Goal: Information Seeking & Learning: Learn about a topic

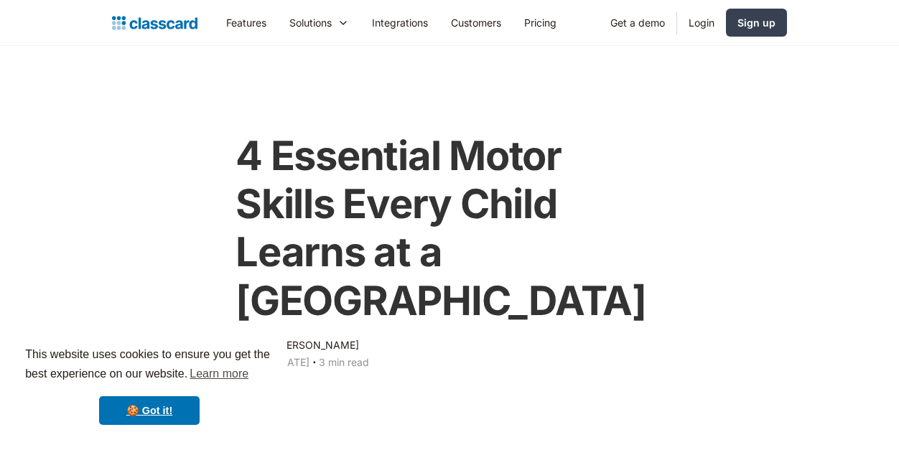
scroll to position [617, 0]
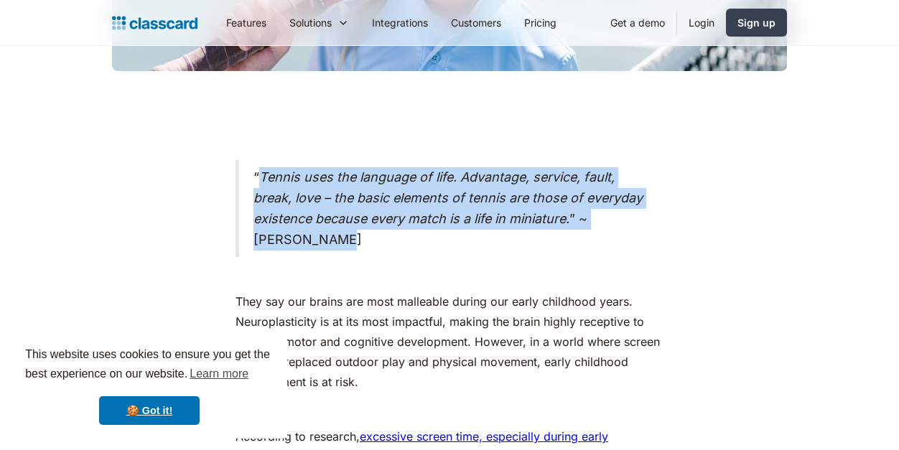
drag, startPoint x: 258, startPoint y: 125, endPoint x: 607, endPoint y: 178, distance: 352.9
click at [607, 178] on blockquote "“ Tennis uses the language of life. Advantage, service, fault, break, love – th…" at bounding box center [449, 208] width 428 height 97
click at [625, 172] on blockquote "“ Tennis uses the language of life. Advantage, service, fault, break, love – th…" at bounding box center [449, 208] width 428 height 97
drag, startPoint x: 604, startPoint y: 171, endPoint x: 245, endPoint y: 120, distance: 363.2
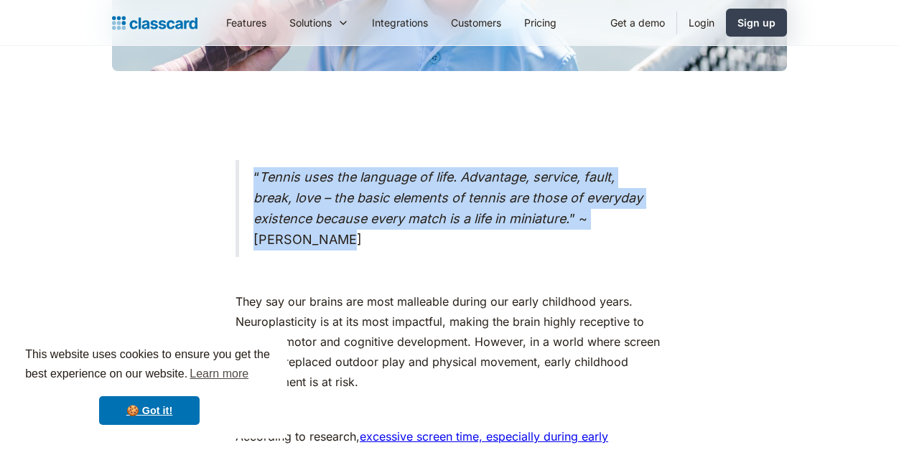
click at [245, 160] on blockquote "“ Tennis uses the language of life. Advantage, service, fault, break, love – th…" at bounding box center [449, 208] width 428 height 97
copy blockquote "“ Tennis uses the language of life. Advantage, service, fault, break, love – th…"
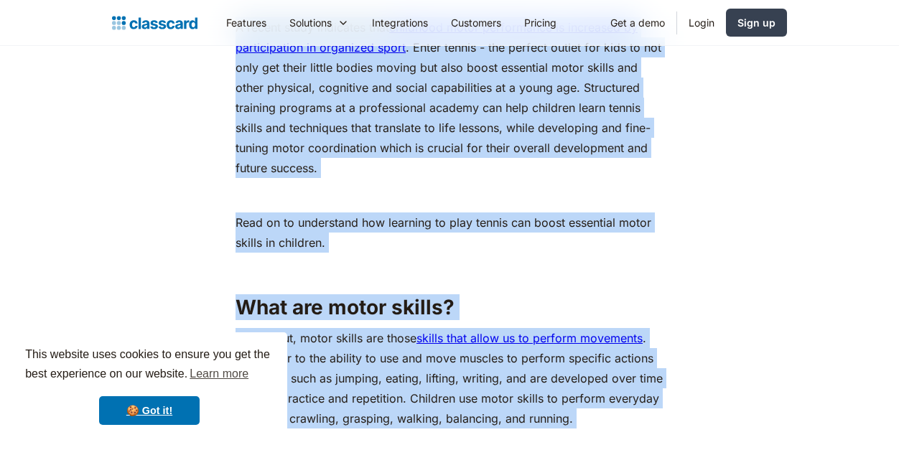
scroll to position [1296, 0]
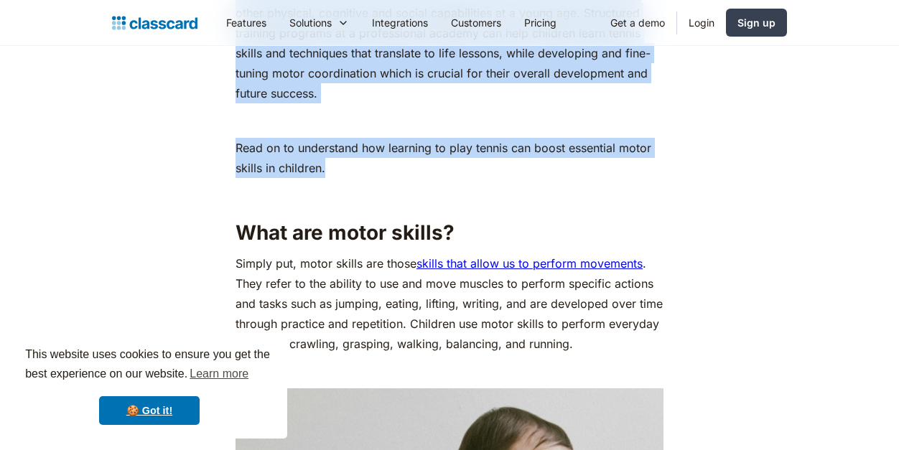
drag, startPoint x: 238, startPoint y: 128, endPoint x: 600, endPoint y: 153, distance: 363.4
copy div "Lore ips dol sitame con adip elitseddo eiusmo tem incid utlaboree dolor. Magnaa…"
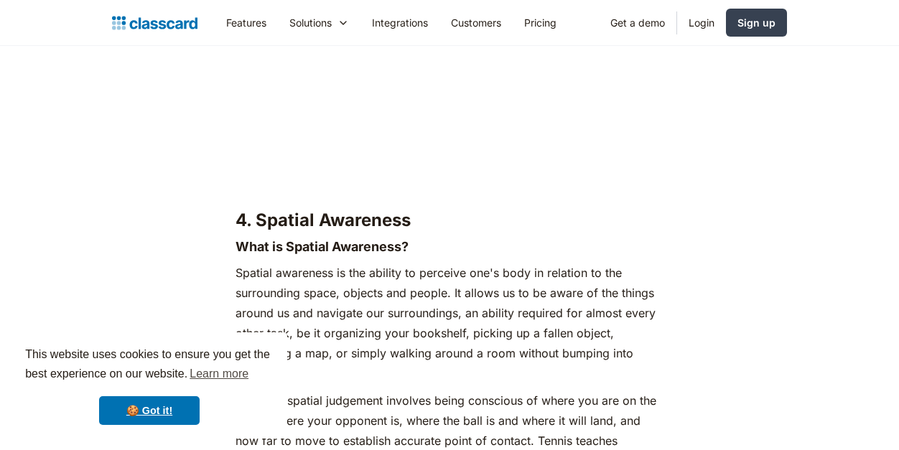
scroll to position [5366, 0]
click at [177, 407] on link "🍪 Got it!" at bounding box center [149, 410] width 100 height 29
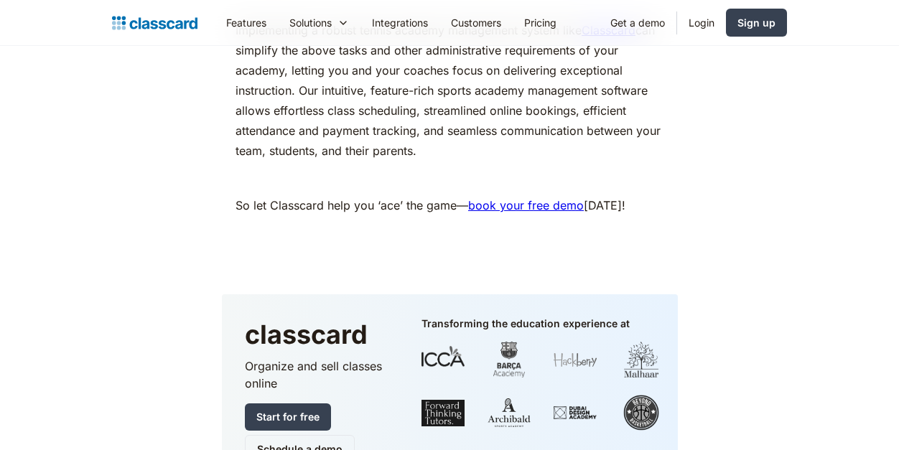
scroll to position [7492, 0]
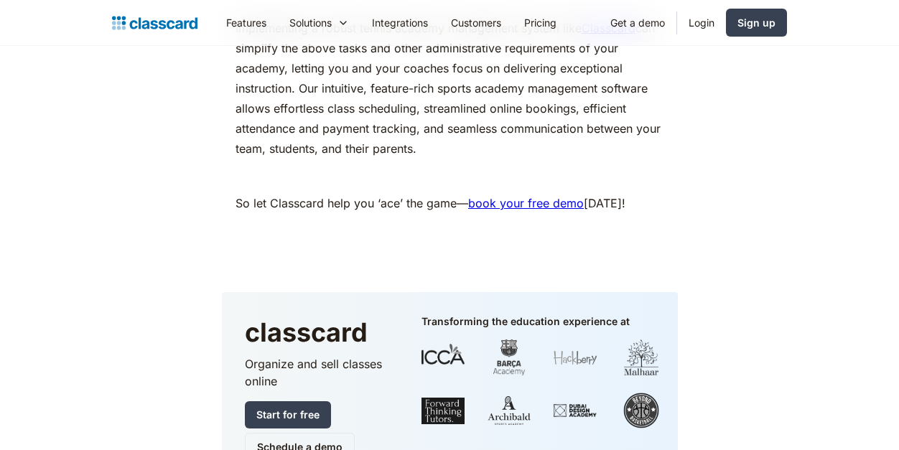
click at [652, 166] on p "‍" at bounding box center [449, 176] width 428 height 20
drag, startPoint x: 652, startPoint y: 158, endPoint x: 604, endPoint y: 401, distance: 247.3
click at [604, 401] on div at bounding box center [541, 384] width 241 height 89
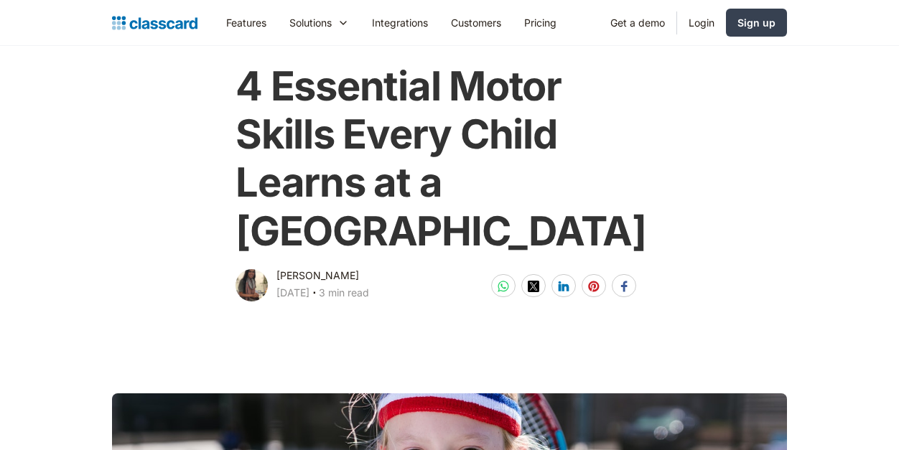
scroll to position [70, 0]
